Goal: Transaction & Acquisition: Purchase product/service

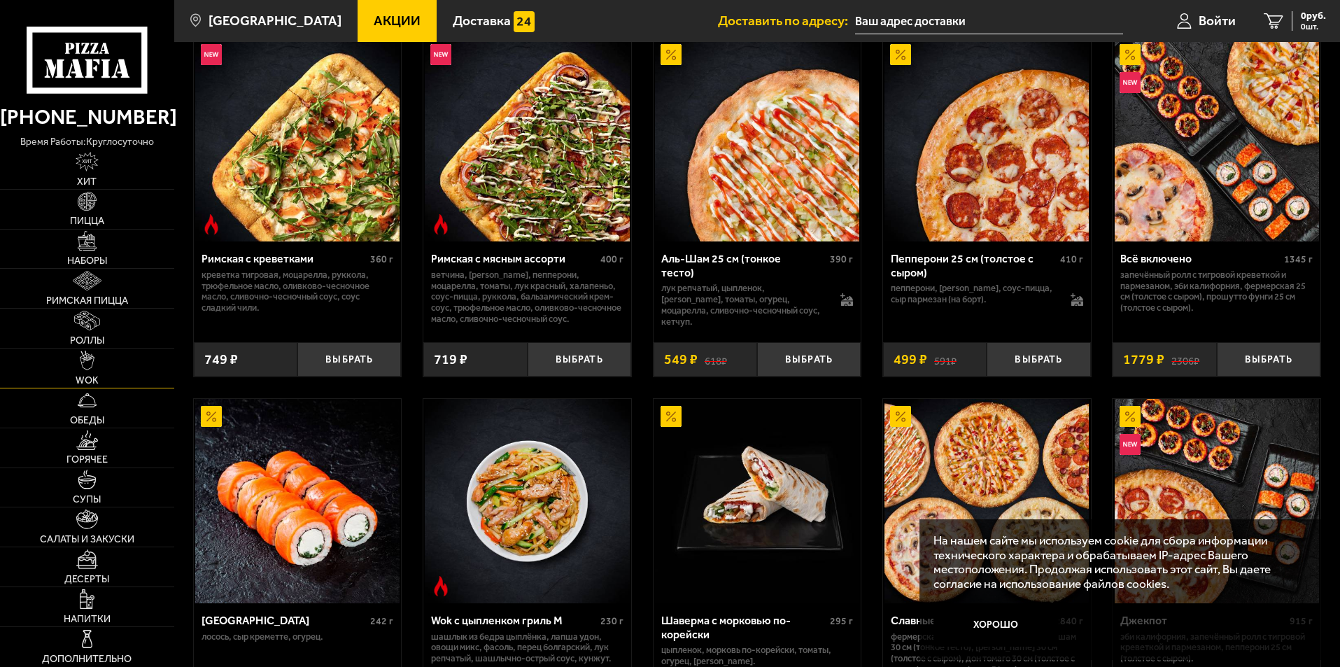
scroll to position [420, 0]
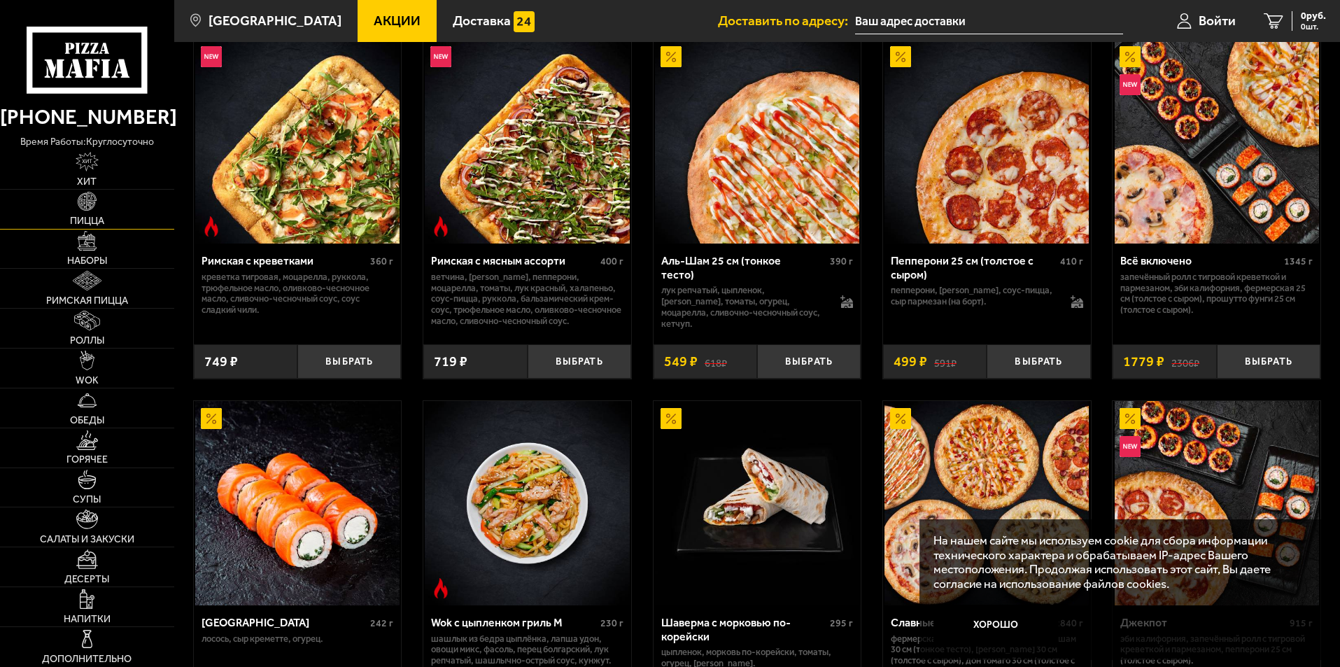
click at [94, 208] on img at bounding box center [88, 202] width 20 height 20
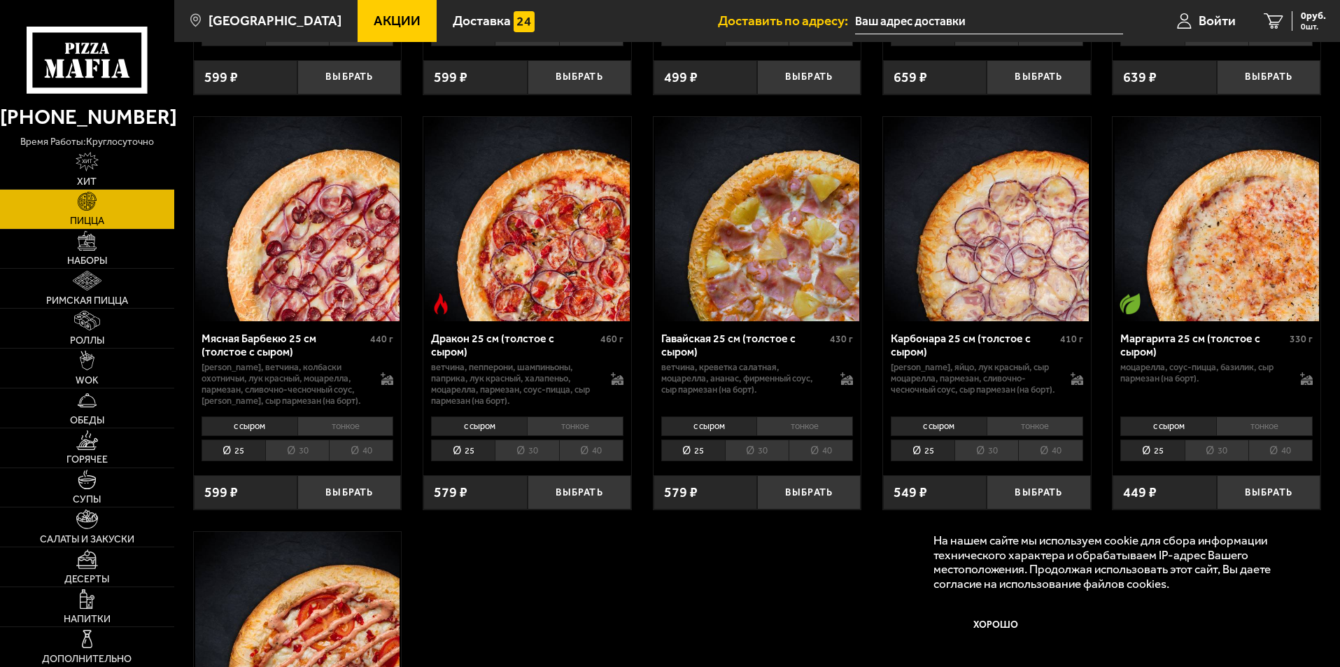
scroll to position [2589, 0]
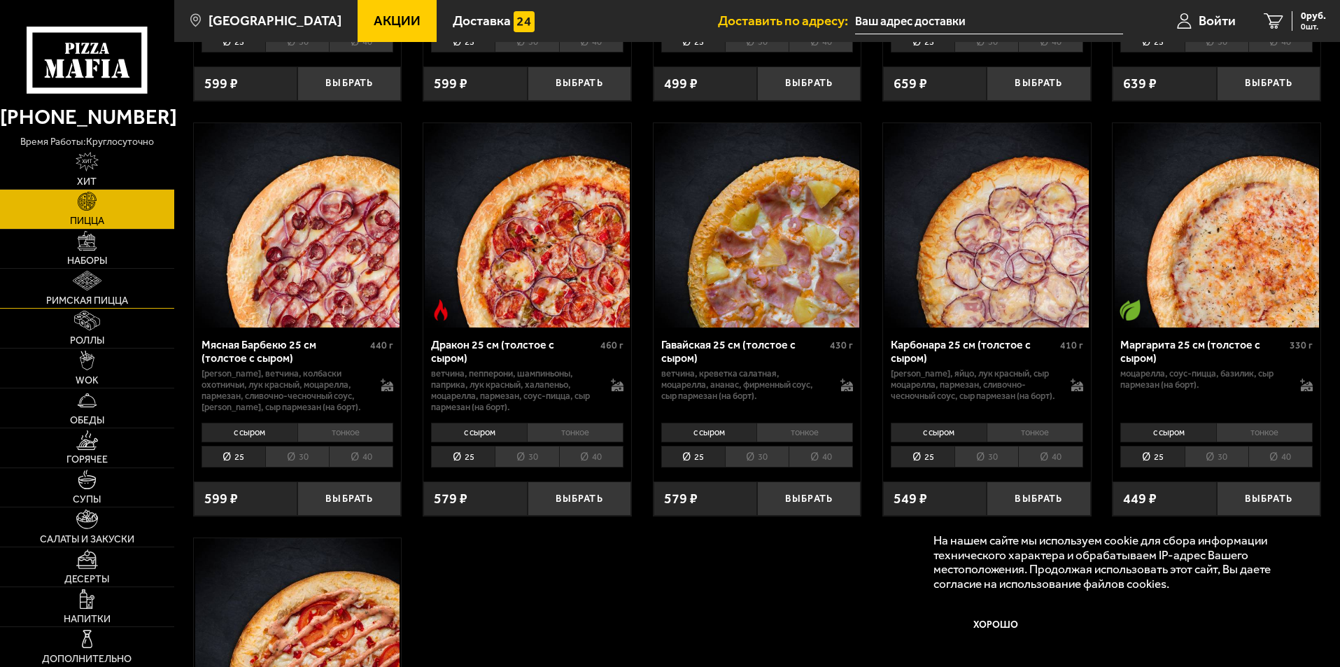
click at [105, 284] on link "Римская пицца" at bounding box center [87, 288] width 174 height 39
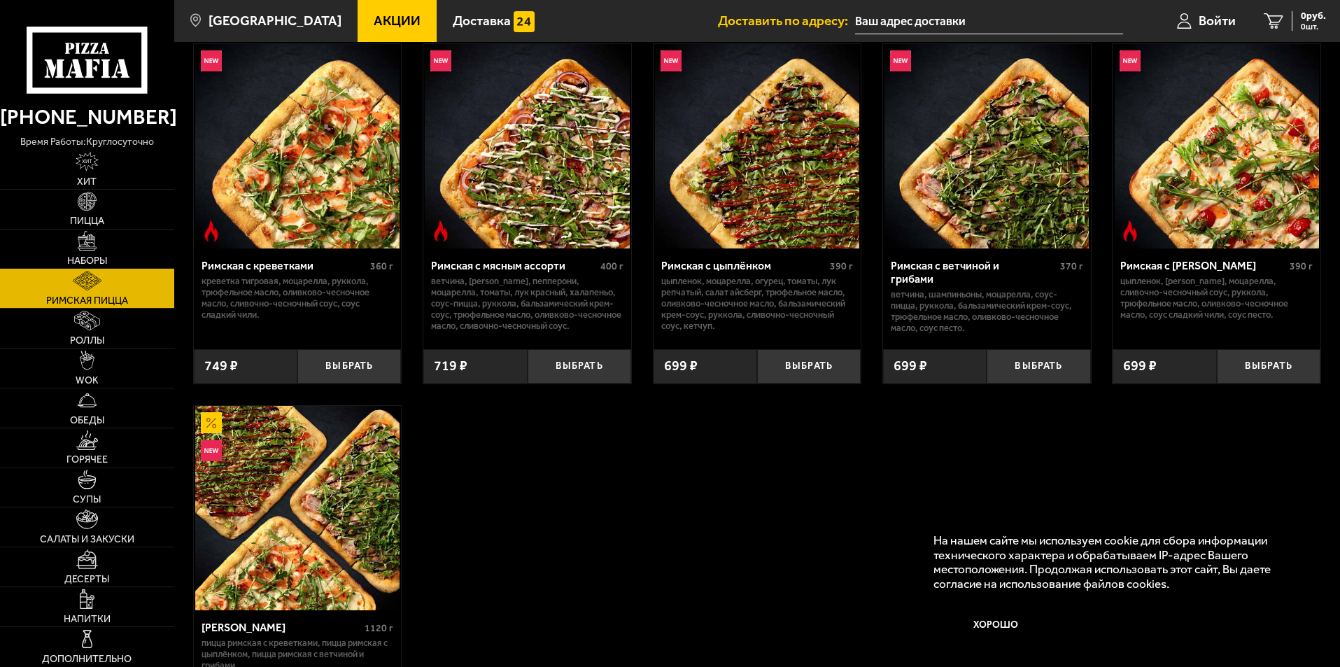
scroll to position [70, 0]
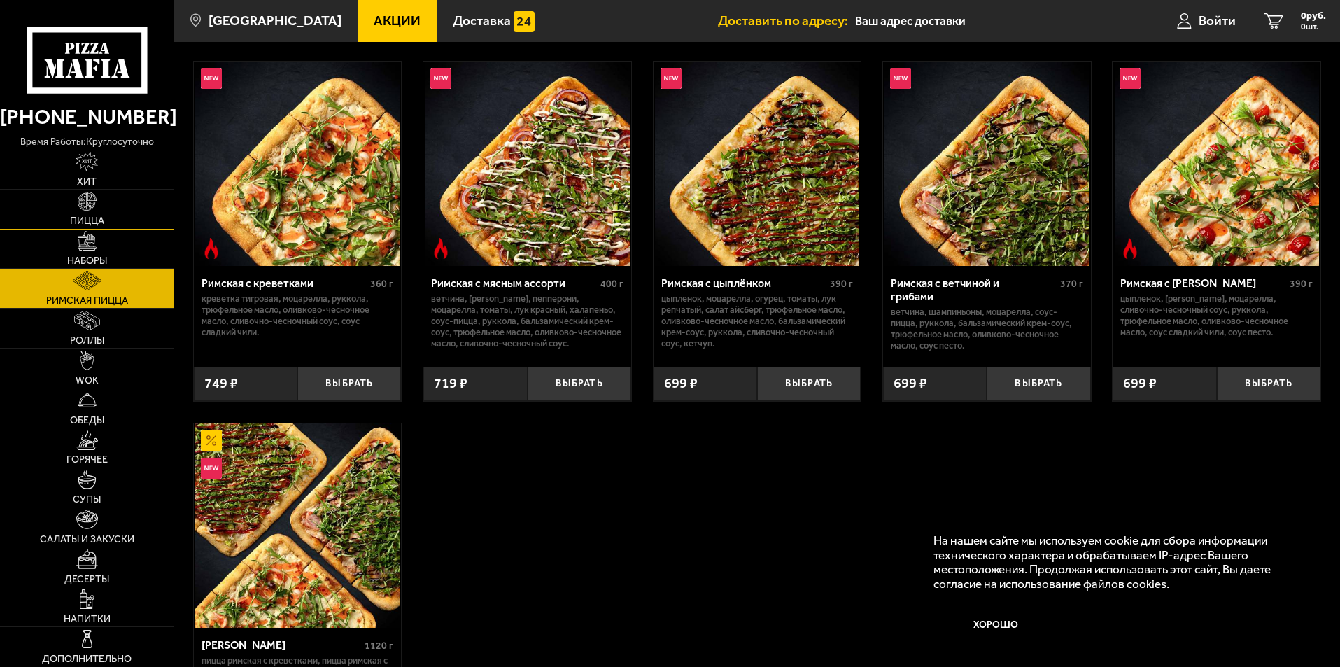
click at [90, 206] on img at bounding box center [88, 202] width 20 height 20
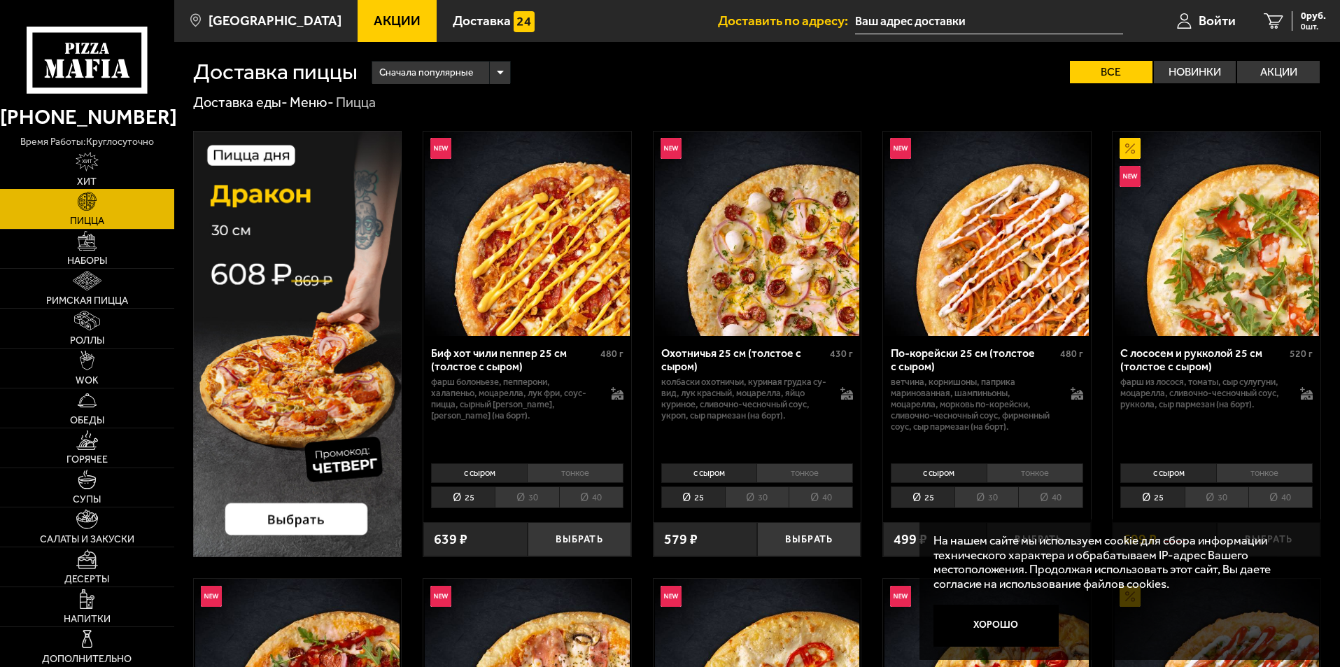
click at [87, 171] on img at bounding box center [88, 162] width 24 height 20
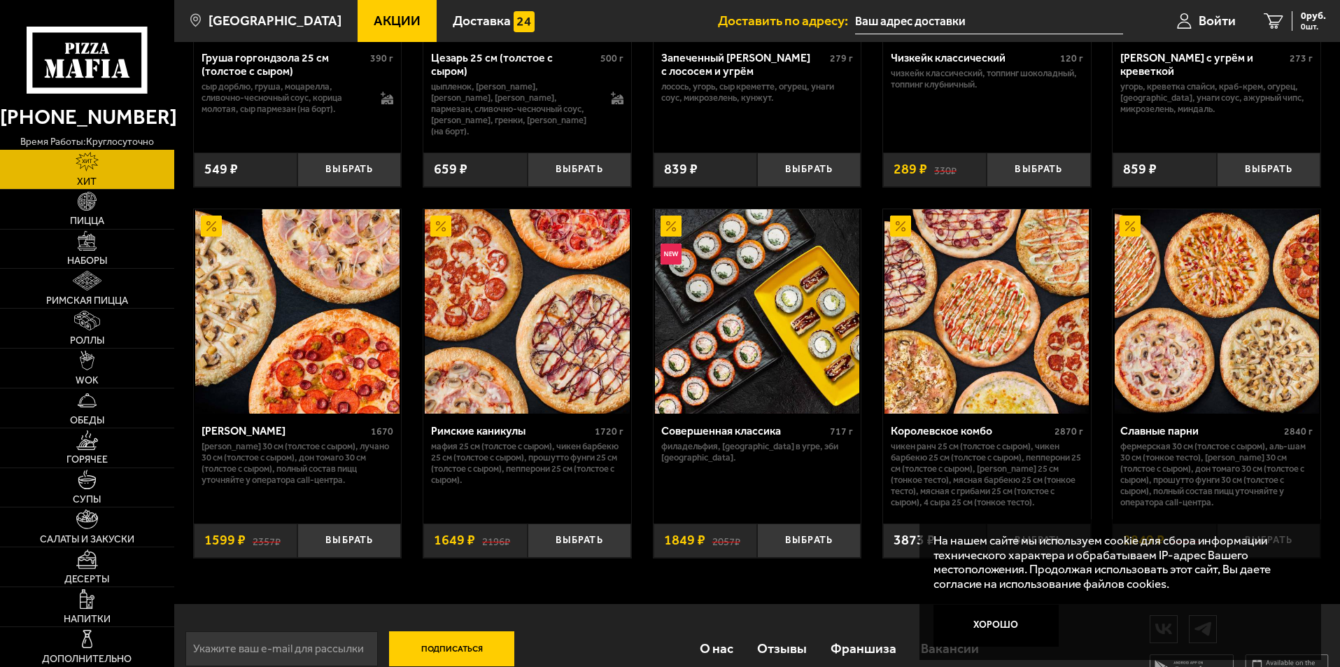
scroll to position [700, 0]
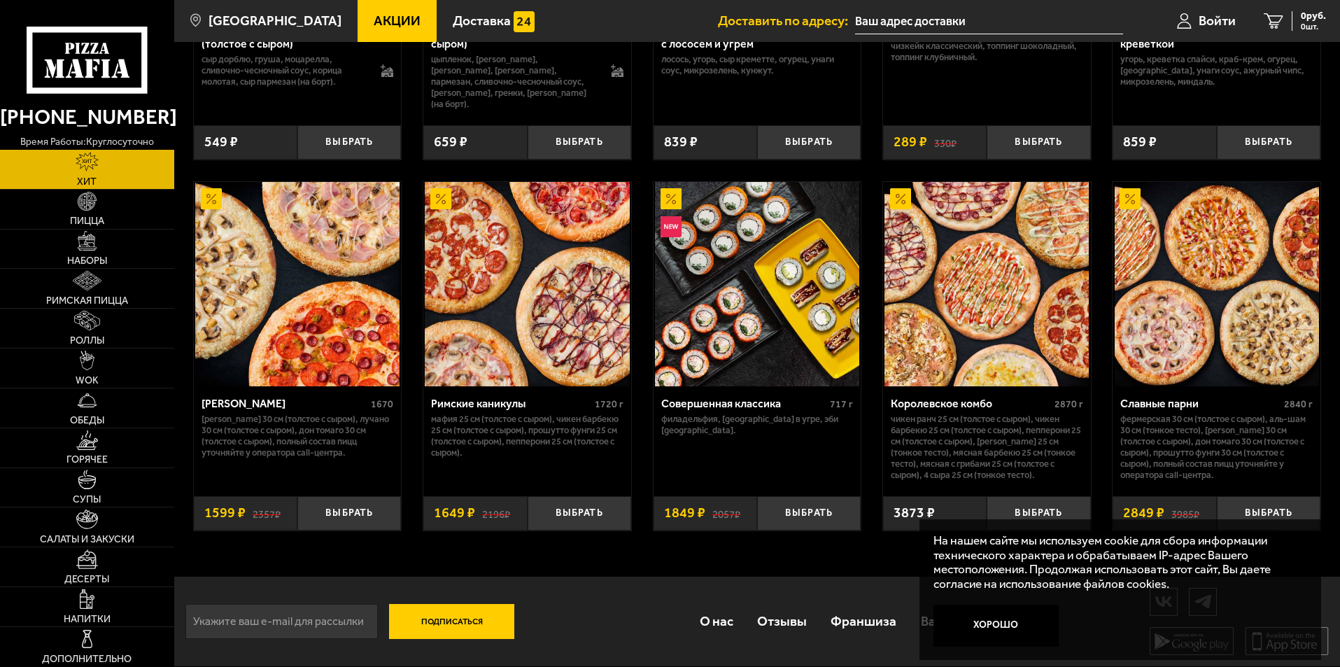
click at [522, 313] on img at bounding box center [527, 284] width 204 height 204
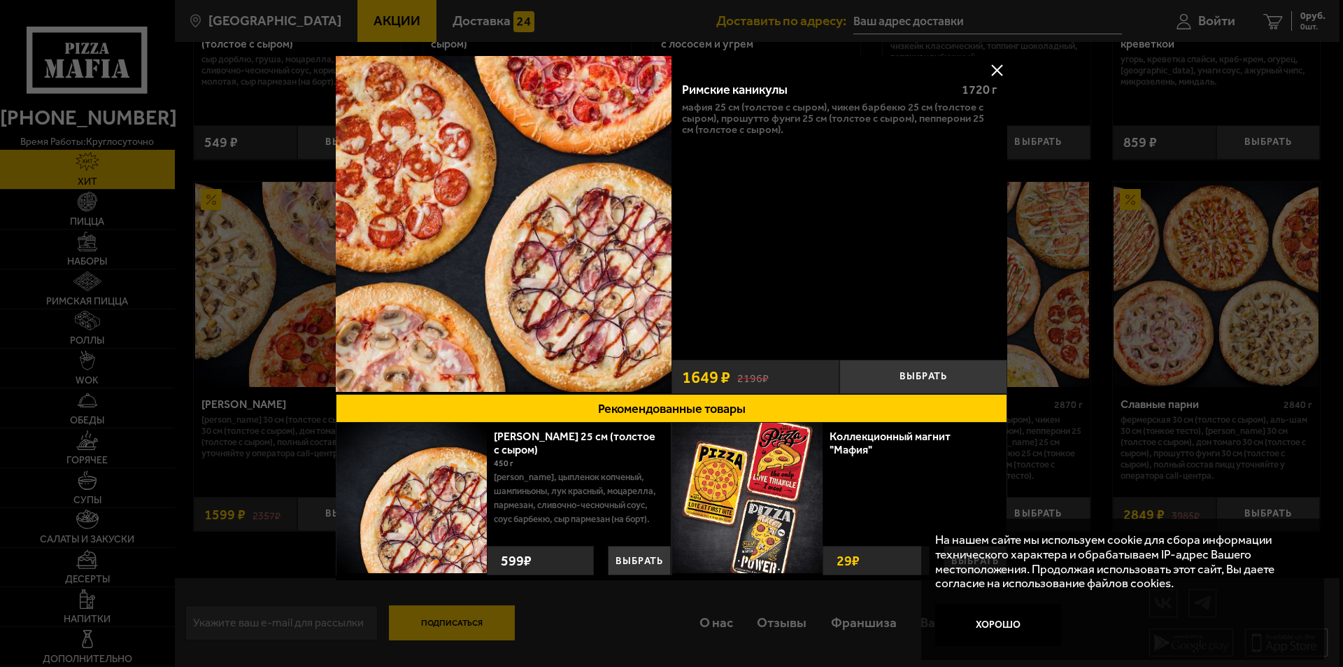
click at [996, 69] on button at bounding box center [997, 69] width 21 height 21
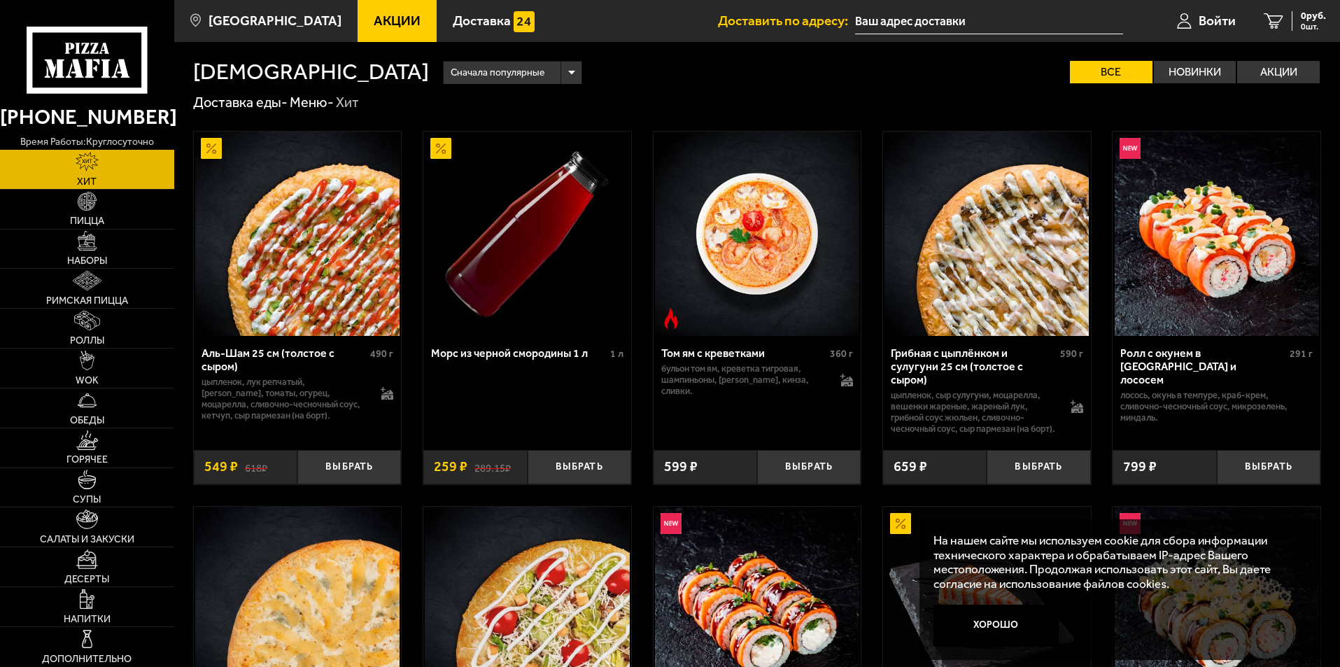
click at [444, 70] on div "Сначала популярные" at bounding box center [513, 73] width 138 height 22
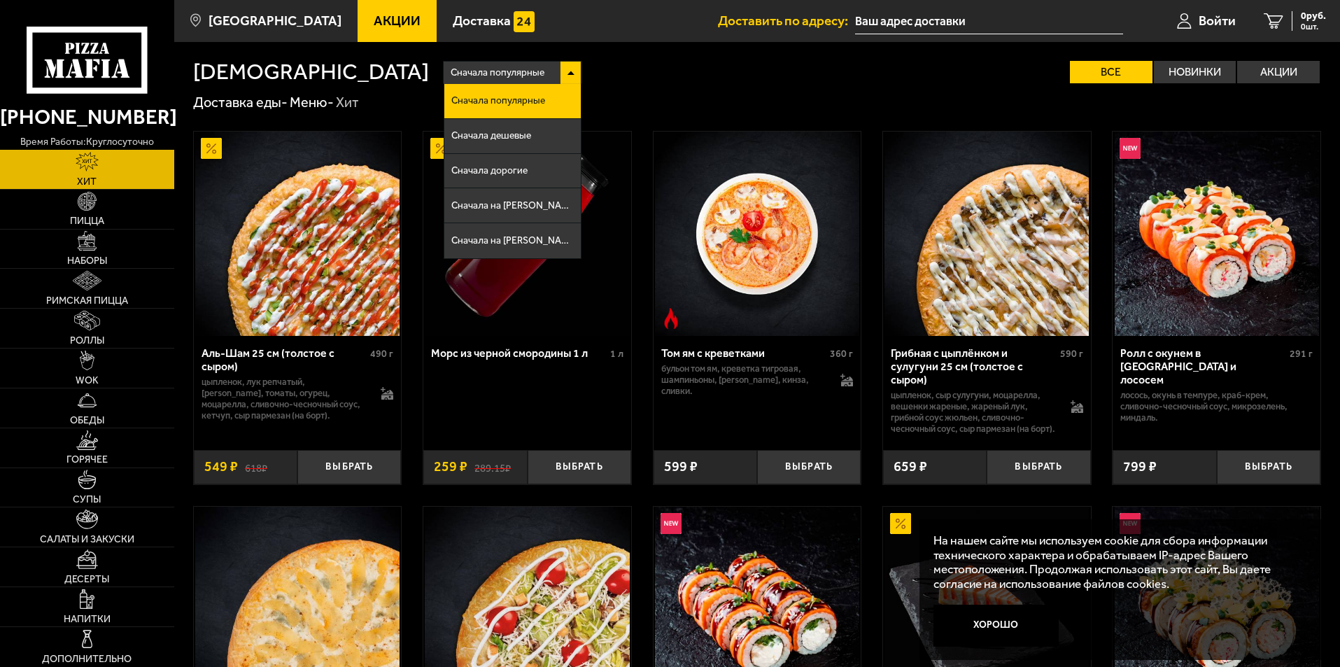
click at [495, 79] on div "Сначала популярные Сначала популярные Сначала дешевые Сначала дорогие Сначала н…" at bounding box center [875, 72] width 892 height 22
click at [444, 165] on li "Сначала дорогие" at bounding box center [512, 171] width 136 height 35
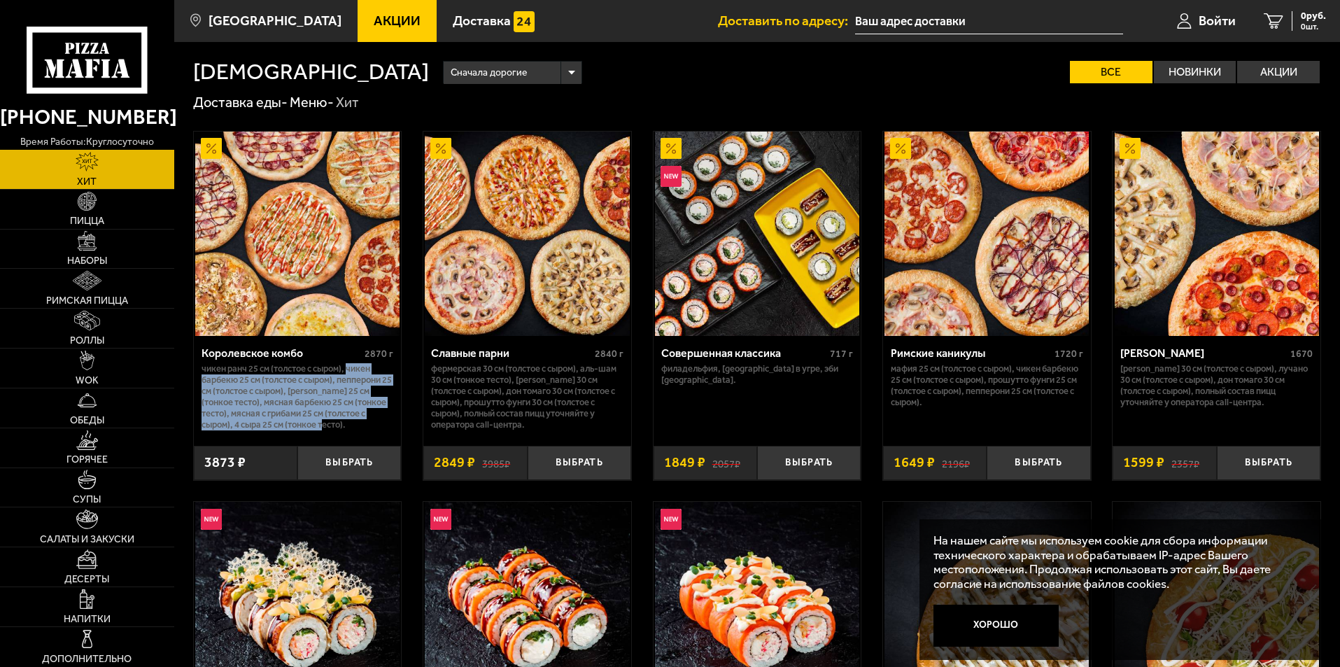
drag, startPoint x: 297, startPoint y: 432, endPoint x: 351, endPoint y: 370, distance: 81.8
click at [351, 370] on p "Чикен Ранч 25 см (толстое с сыром), Чикен Барбекю 25 см (толстое с сыром), Пепп…" at bounding box center [298, 396] width 192 height 67
click at [391, 428] on p "Чикен Ранч 25 см (толстое с сыром), Чикен Барбекю 25 см (толстое с сыром), Пепп…" at bounding box center [298, 396] width 192 height 67
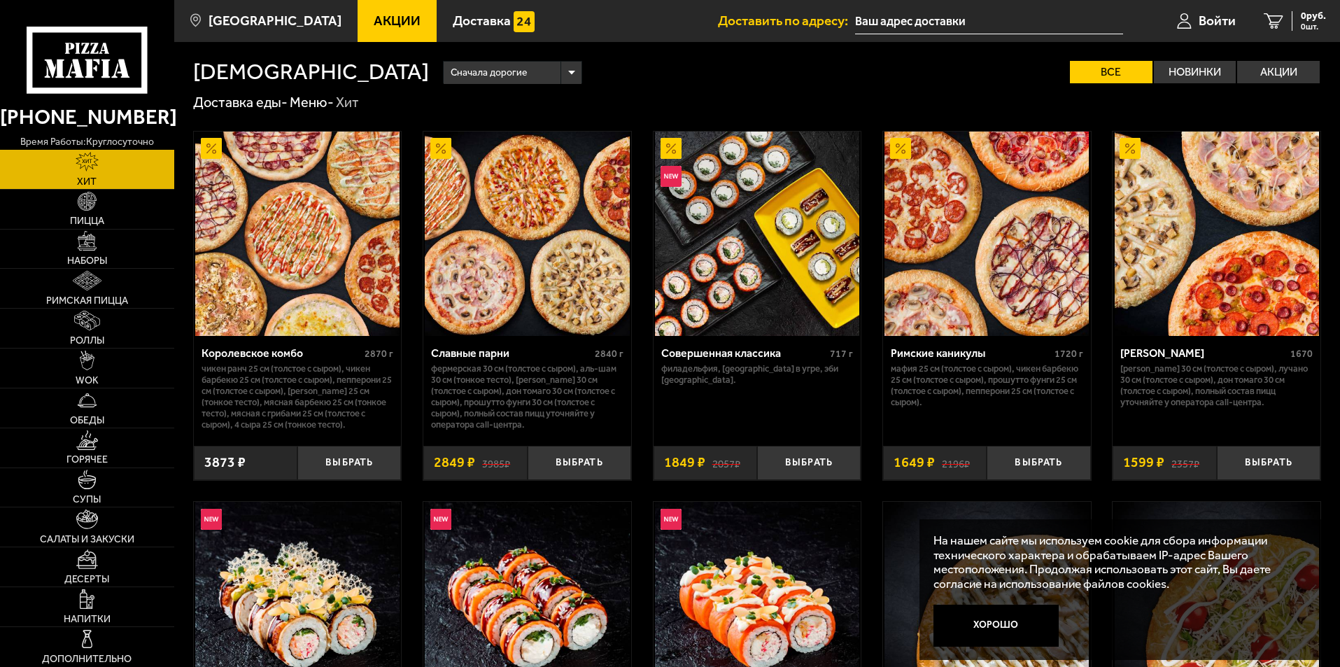
click at [276, 460] on div "3873 ₽" at bounding box center [246, 463] width 104 height 34
click at [992, 625] on button "Хорошо" at bounding box center [996, 626] width 126 height 42
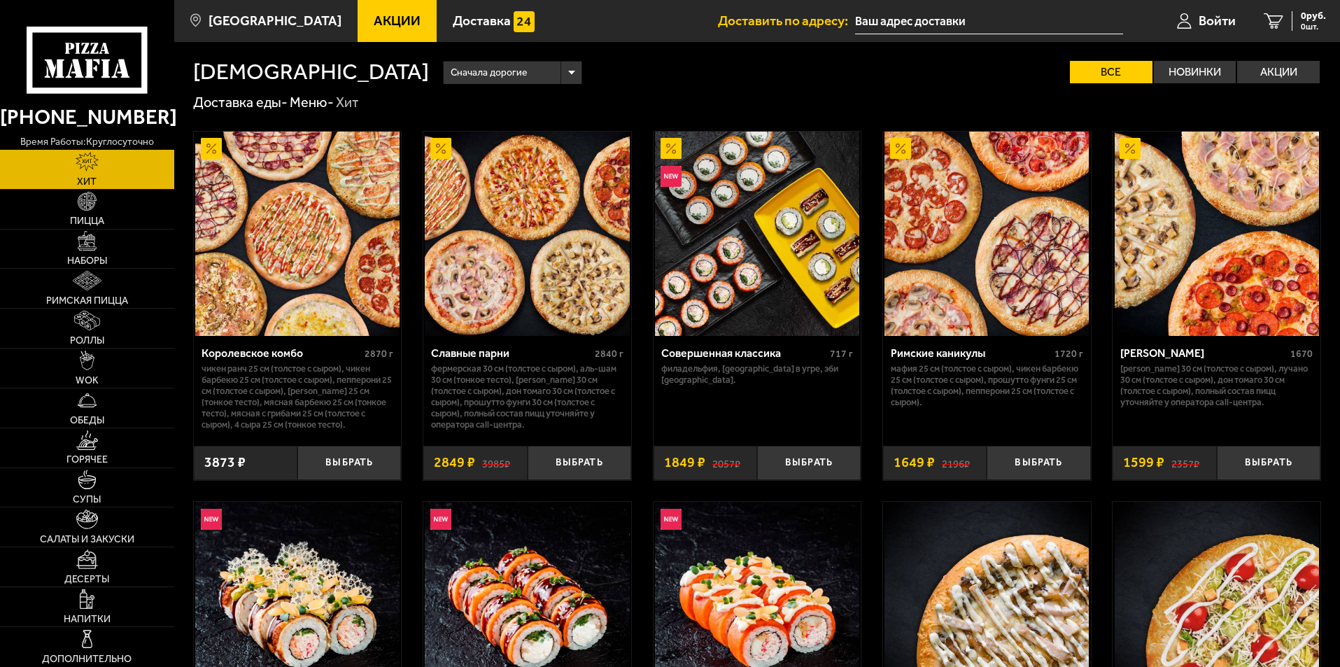
click at [544, 231] on img at bounding box center [527, 234] width 204 height 204
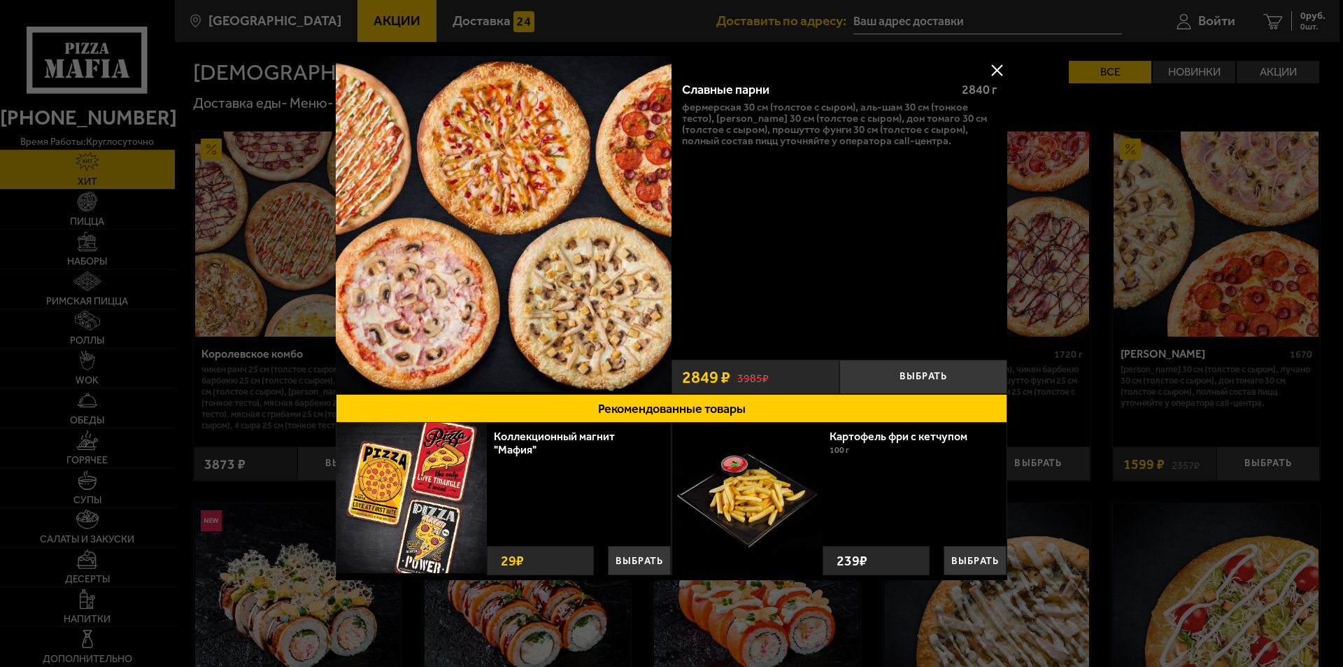
click at [994, 71] on button at bounding box center [997, 69] width 21 height 21
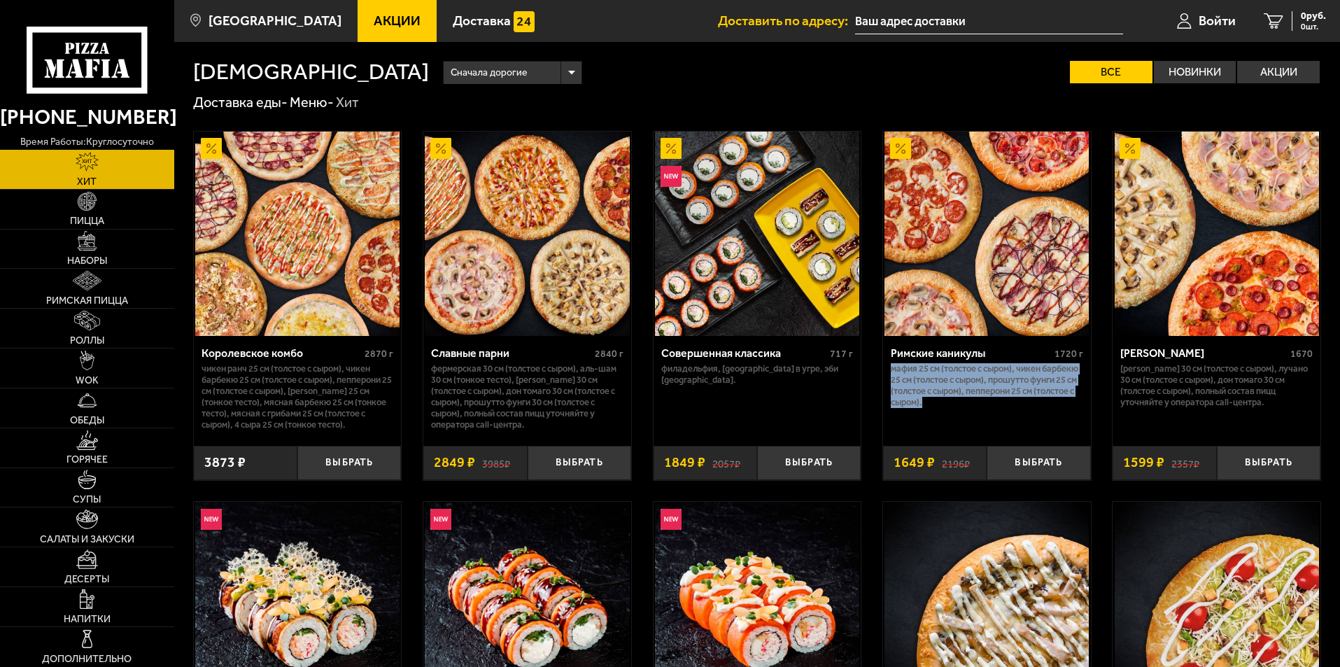
drag, startPoint x: 983, startPoint y: 407, endPoint x: 891, endPoint y: 371, distance: 98.4
click at [891, 371] on p "Мафия 25 см (толстое с сыром), Чикен Барбекю 25 см (толстое с сыром), Прошутто …" at bounding box center [987, 385] width 192 height 45
click at [966, 421] on div "Римские каникулы 1720 г Мафия 25 см (толстое с сыром), Чикен Барбекю 25 см (тол…" at bounding box center [987, 385] width 208 height 99
drag, startPoint x: 969, startPoint y: 400, endPoint x: 893, endPoint y: 369, distance: 82.5
click at [893, 369] on p "Мафия 25 см (толстое с сыром), Чикен Барбекю 25 см (толстое с сыром), Прошутто …" at bounding box center [987, 385] width 192 height 45
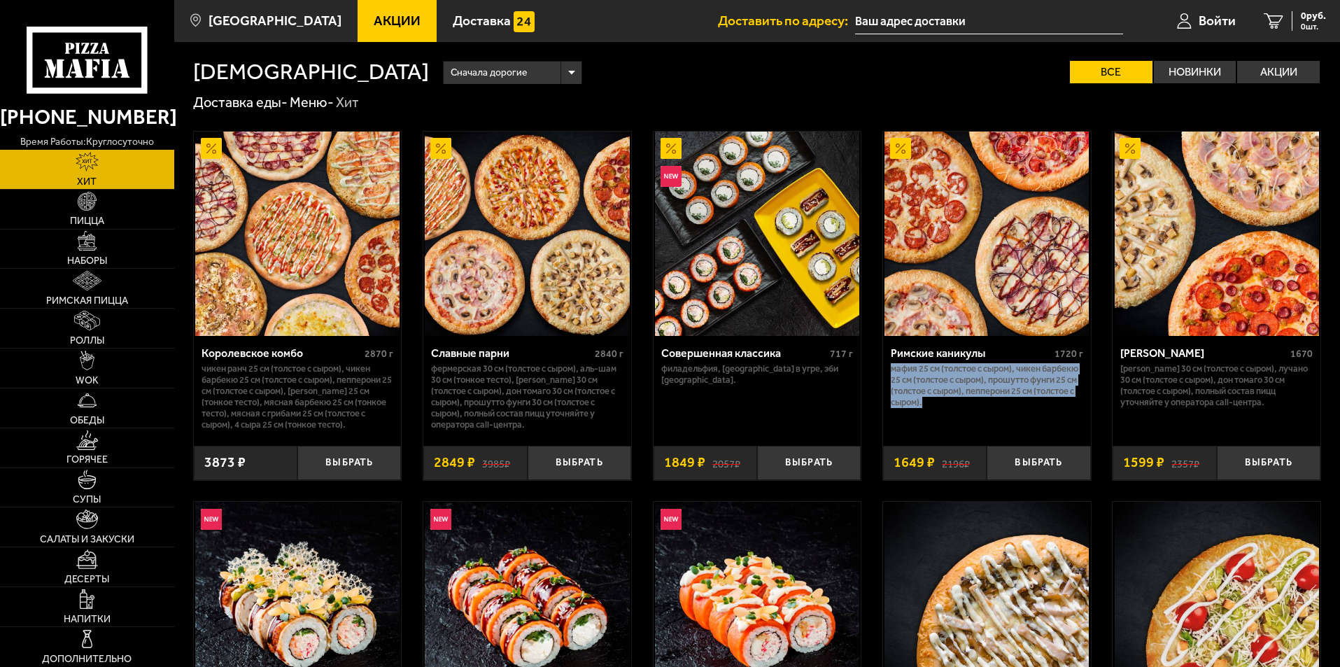
click at [985, 425] on div "Римские каникулы 1720 г Мафия 25 см (толстое с сыром), Чикен Барбекю 25 см (тол…" at bounding box center [987, 385] width 208 height 99
drag, startPoint x: 986, startPoint y: 407, endPoint x: 890, endPoint y: 375, distance: 101.1
click at [890, 375] on div "Римские каникулы 1720 г Мафия 25 см (толстое с сыром), Чикен Барбекю 25 см (тол…" at bounding box center [987, 385] width 208 height 99
click at [998, 423] on div "Римские каникулы 1720 г Мафия 25 см (толстое с сыром), Чикен Барбекю 25 см (тол…" at bounding box center [987, 385] width 208 height 99
